Goal: Register for event/course

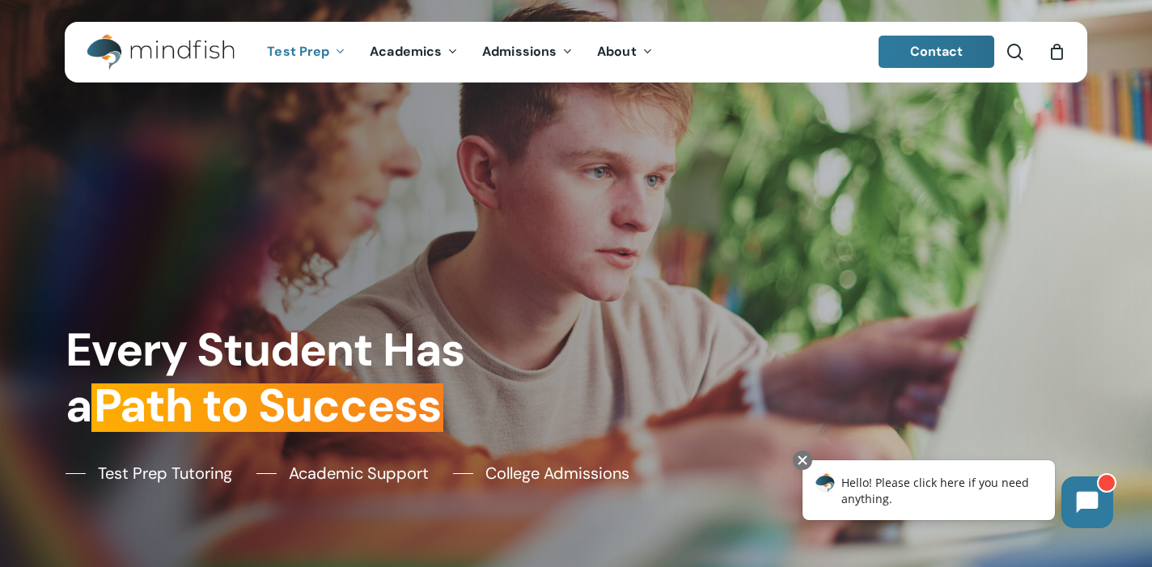
click at [311, 49] on span "Test Prep" at bounding box center [298, 51] width 62 height 17
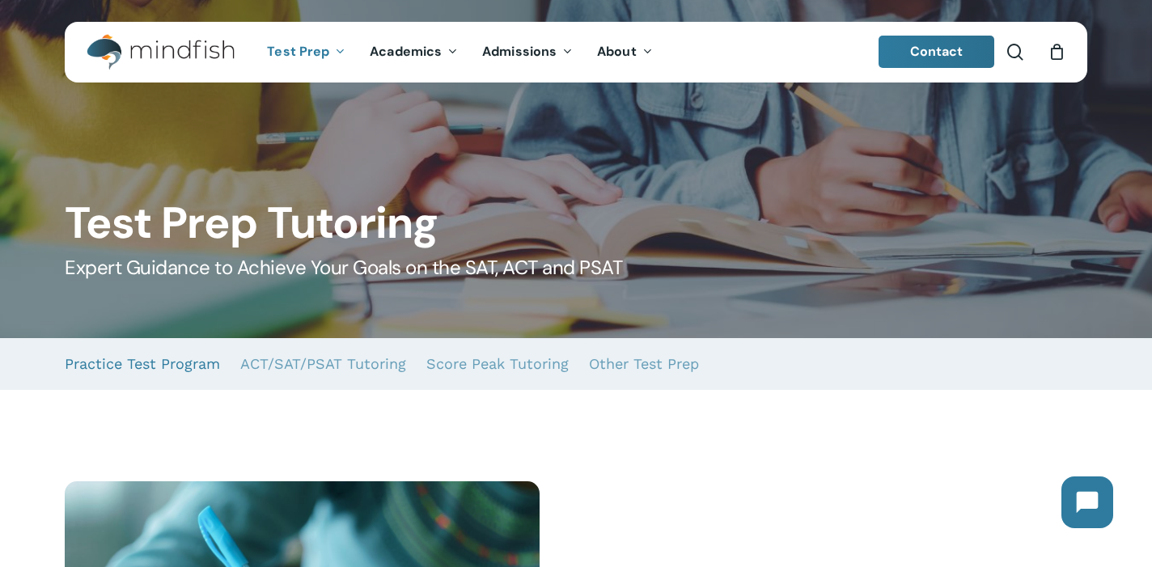
click at [92, 361] on link "Practice Test Program" at bounding box center [142, 364] width 155 height 52
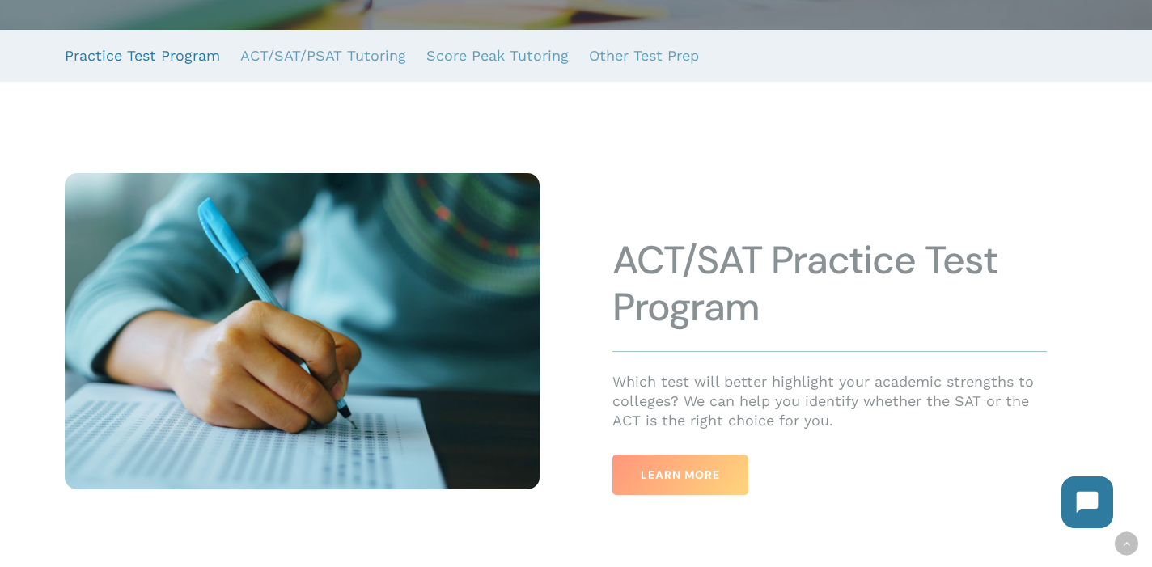
scroll to position [309, 0]
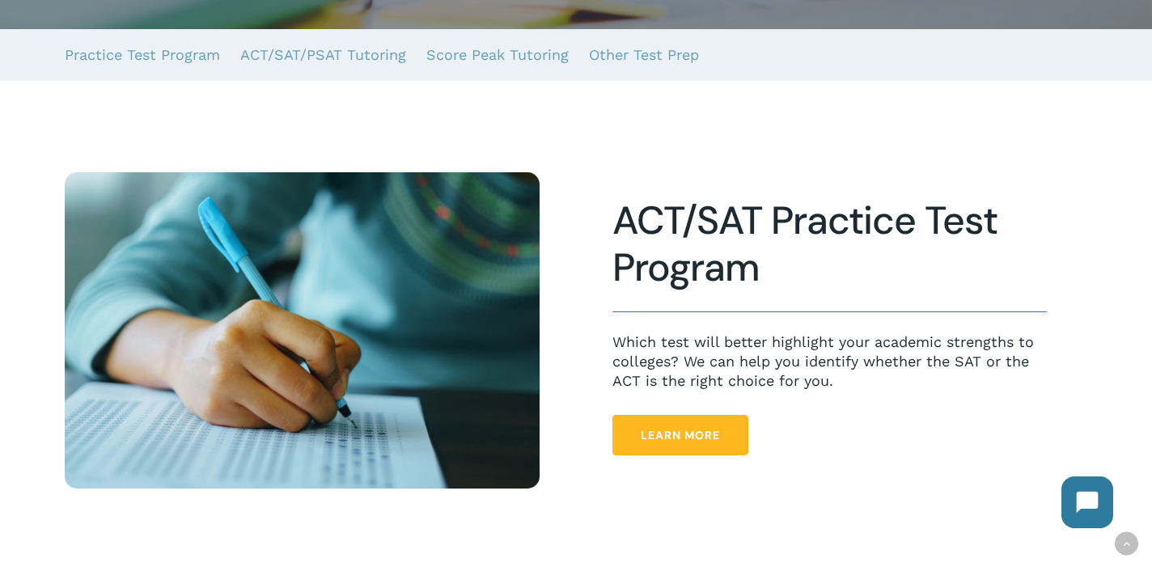
click at [724, 439] on link "Learn More" at bounding box center [680, 435] width 136 height 40
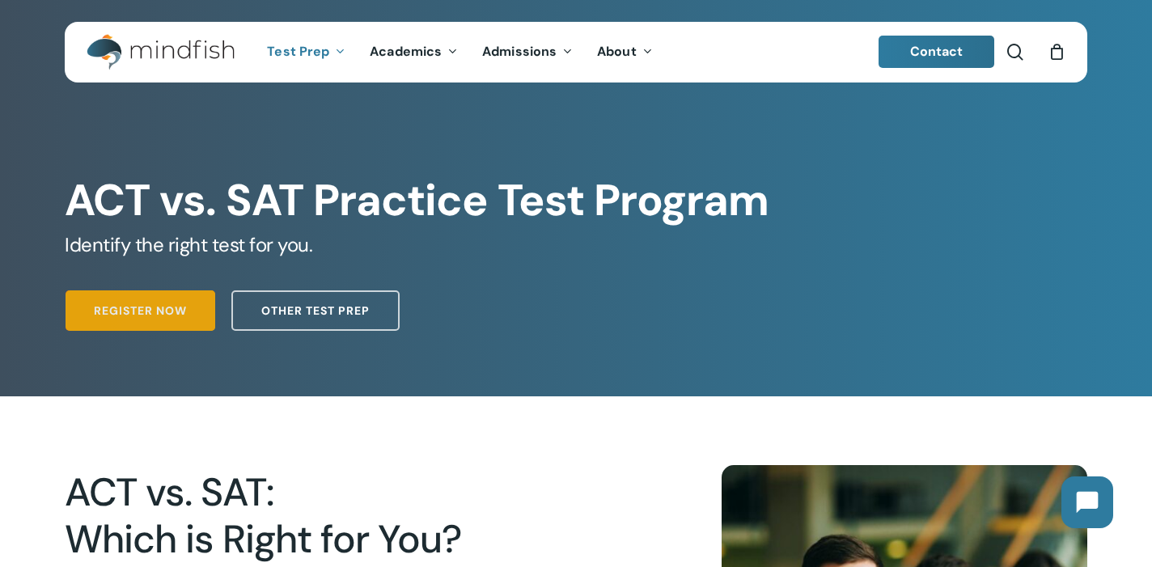
click at [176, 307] on span "Register Now" at bounding box center [140, 311] width 93 height 16
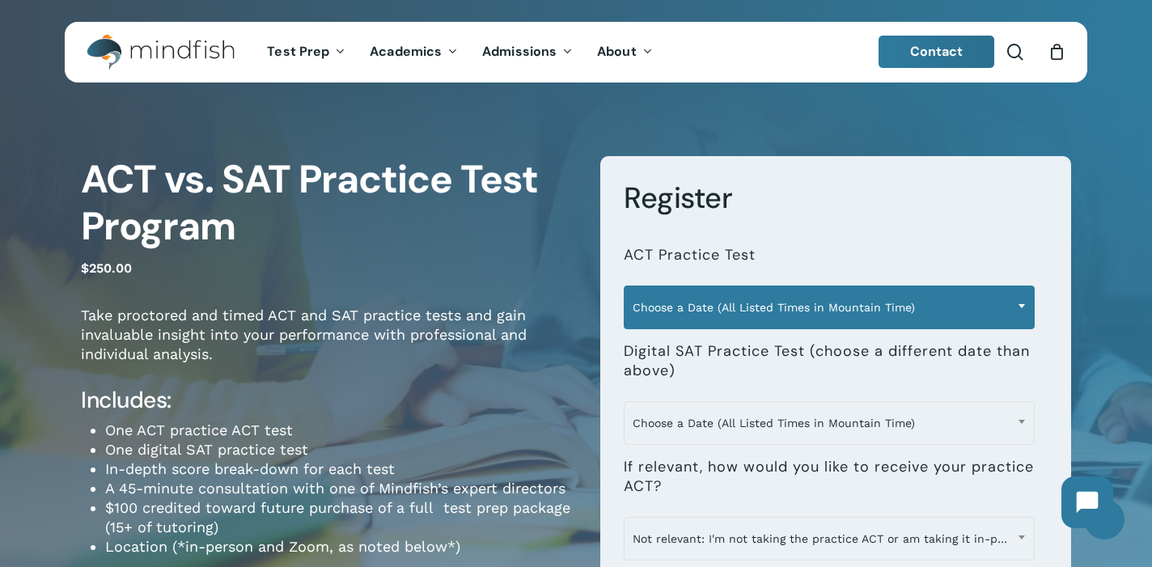
click at [1024, 305] on b at bounding box center [1022, 306] width 6 height 4
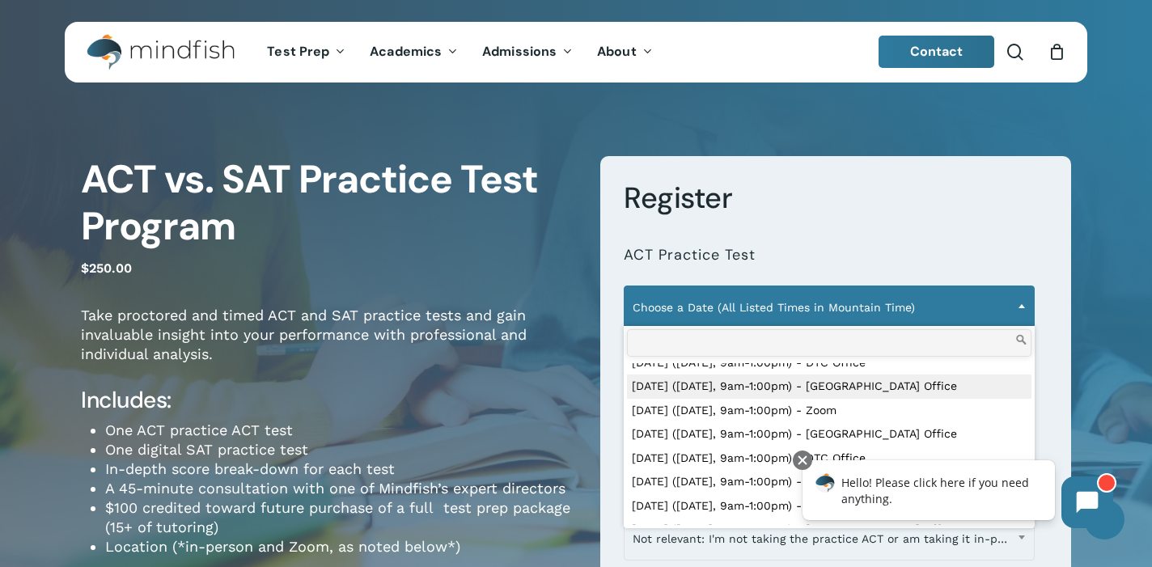
scroll to position [545, 0]
